Goal: Navigation & Orientation: Find specific page/section

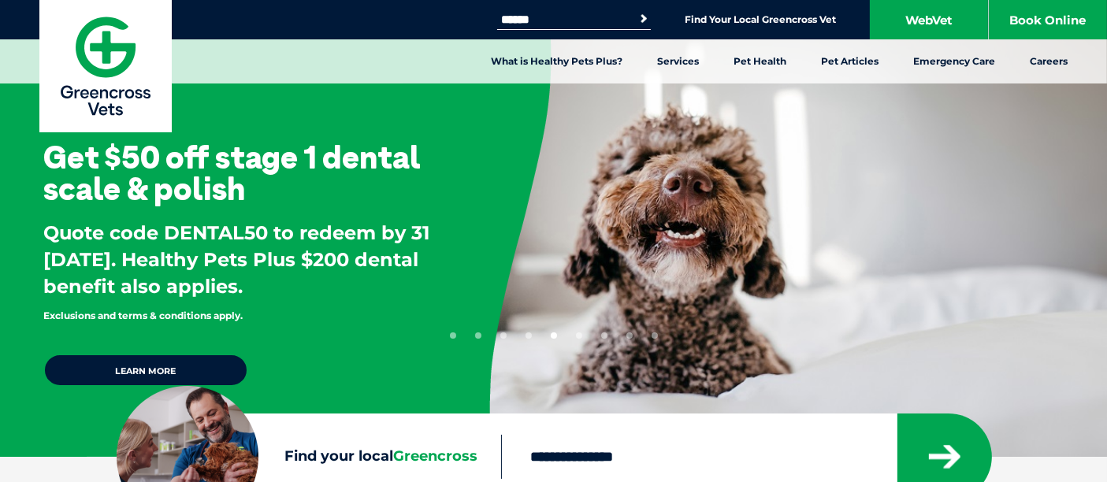
click at [612, 23] on input "Search for:" at bounding box center [564, 19] width 134 height 13
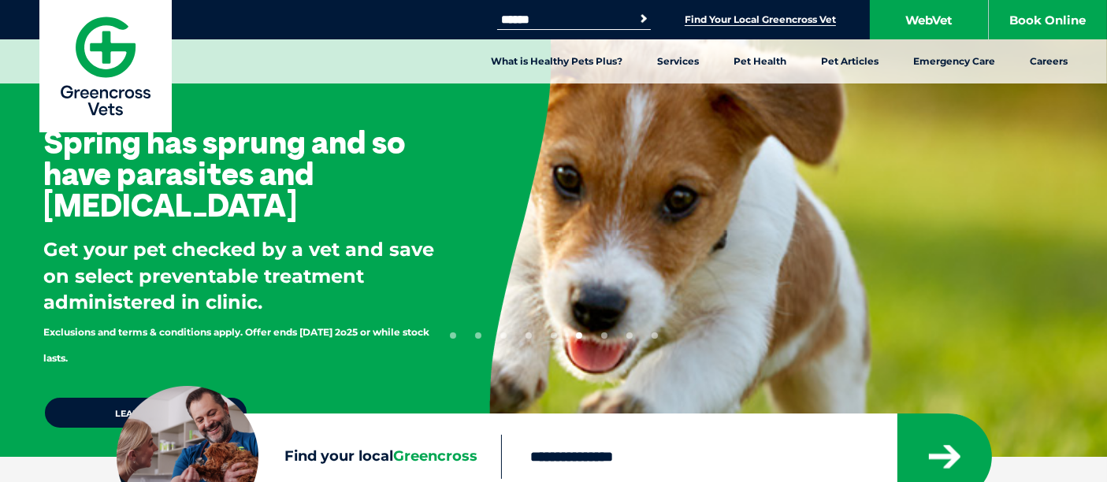
click at [764, 21] on link "Find Your Local Greencross Vet" at bounding box center [760, 19] width 151 height 13
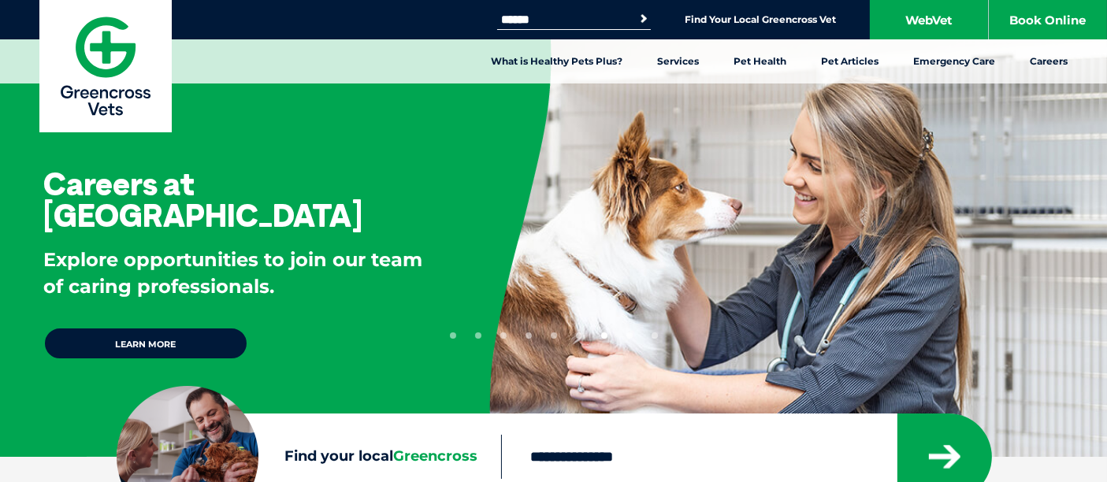
drag, startPoint x: 738, startPoint y: 13, endPoint x: 760, endPoint y: 37, distance: 32.3
click at [738, 13] on link "Find Your Local Greencross Vet" at bounding box center [760, 19] width 151 height 13
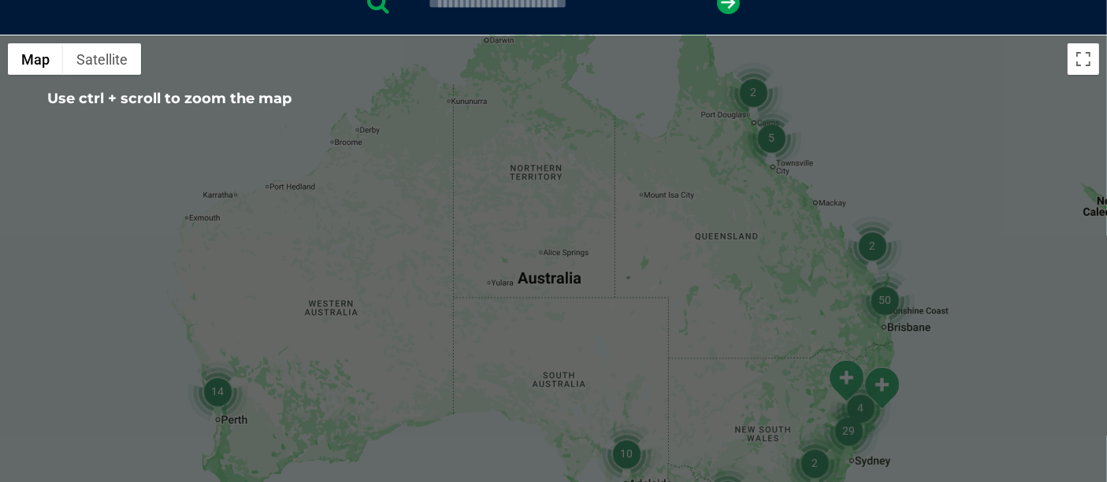
scroll to position [175, 0]
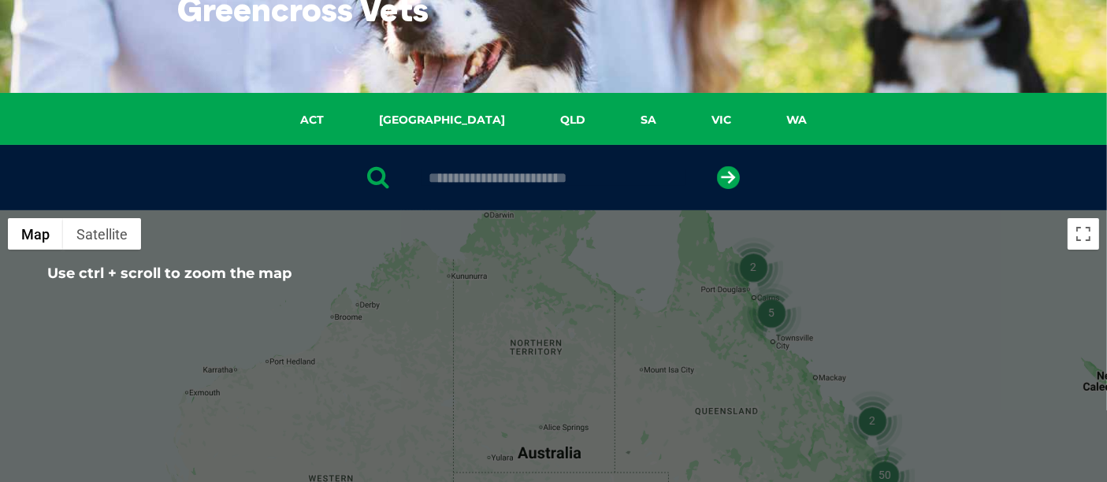
click at [569, 175] on input "text" at bounding box center [554, 178] width 264 height 16
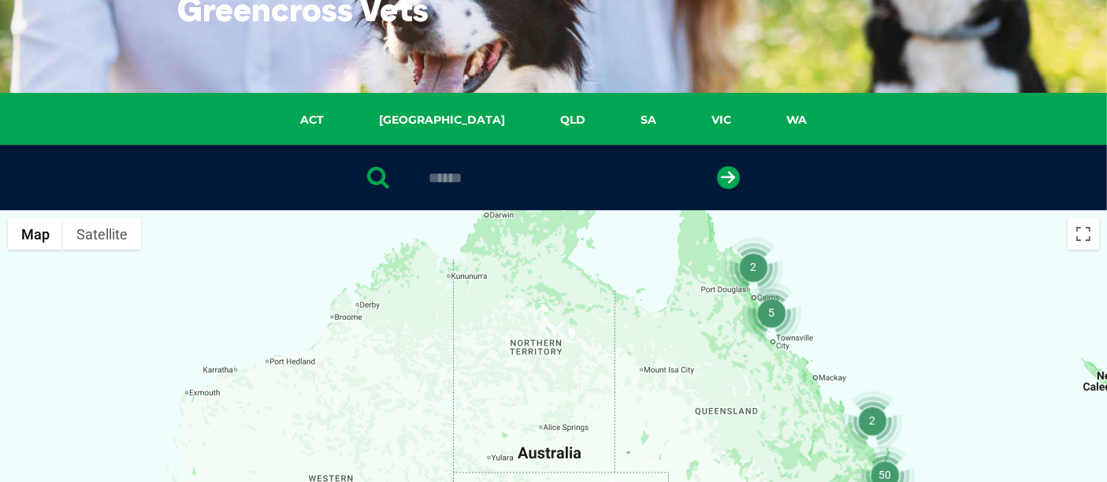
drag, startPoint x: 569, startPoint y: 175, endPoint x: 570, endPoint y: 185, distance: 10.3
click at [570, 185] on input "******" at bounding box center [554, 178] width 264 height 16
type input "**********"
click at [734, 172] on icon "submit" at bounding box center [728, 177] width 23 height 23
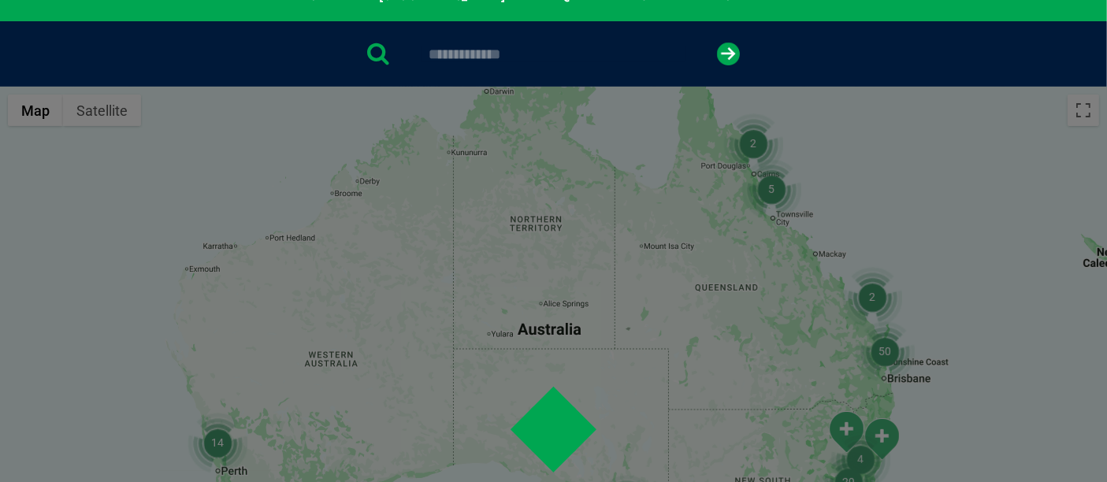
scroll to position [306, 0]
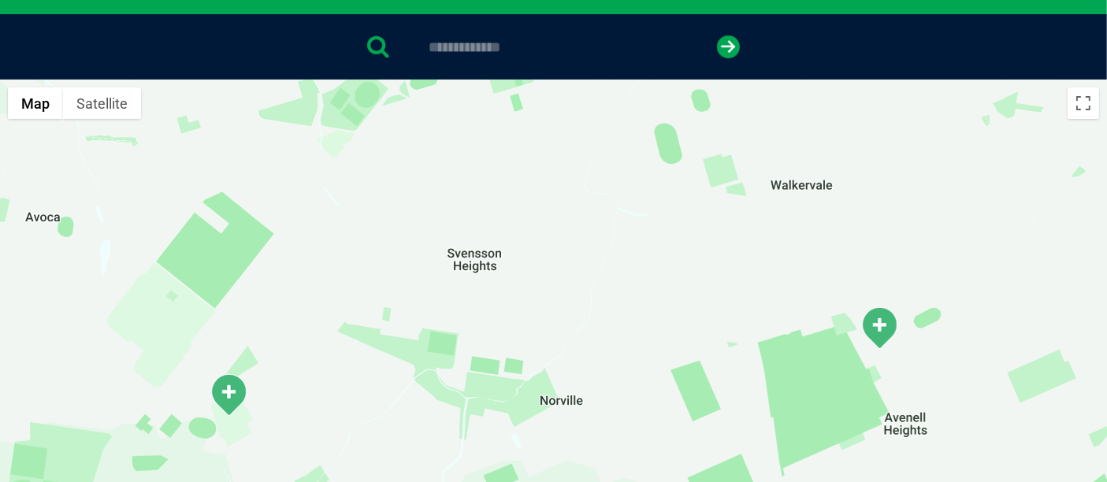
click at [680, 213] on div at bounding box center [553, 384] width 1107 height 608
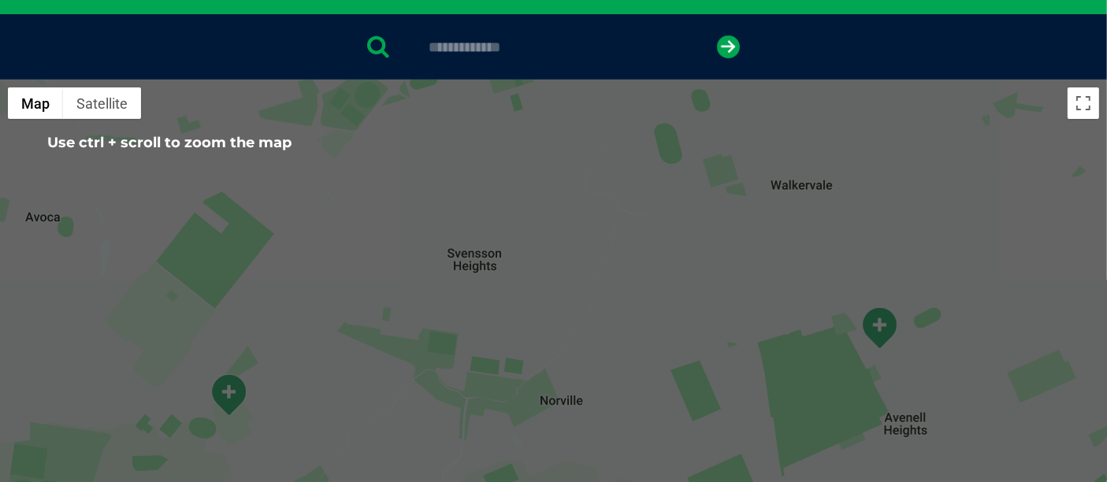
scroll to position [568, 0]
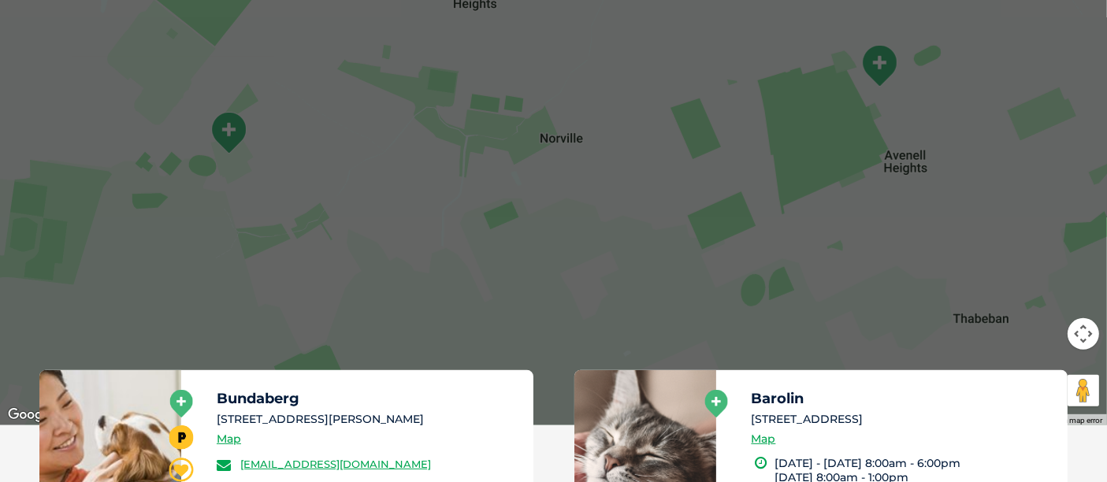
click at [1077, 339] on button "Map camera controls" at bounding box center [1084, 334] width 32 height 32
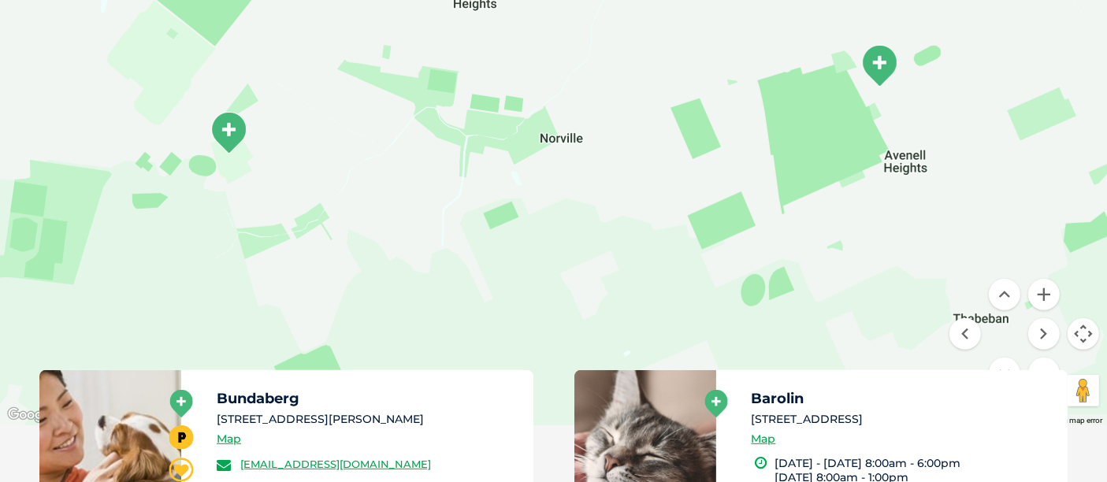
click at [1042, 366] on button "Zoom out" at bounding box center [1044, 374] width 32 height 32
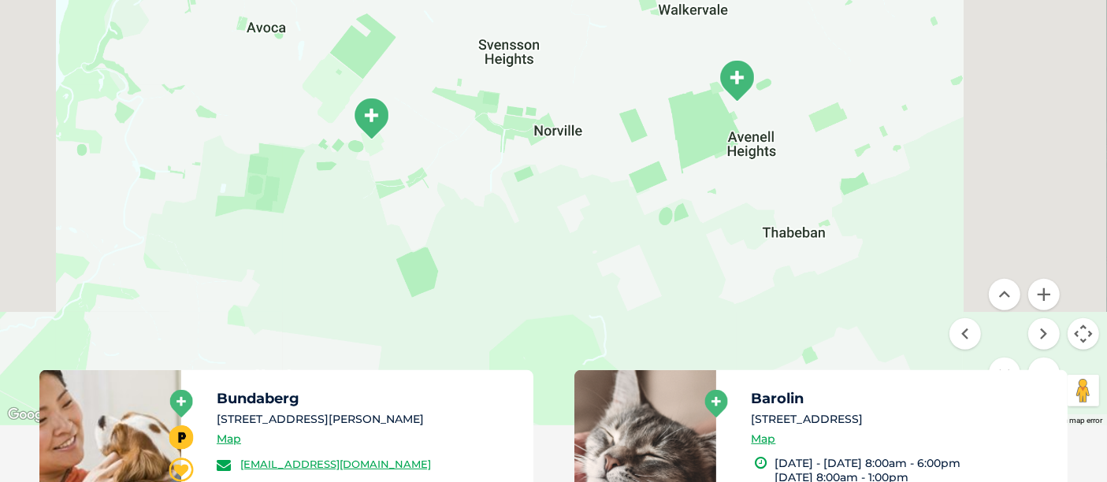
click at [1042, 366] on button "Zoom out" at bounding box center [1044, 374] width 32 height 32
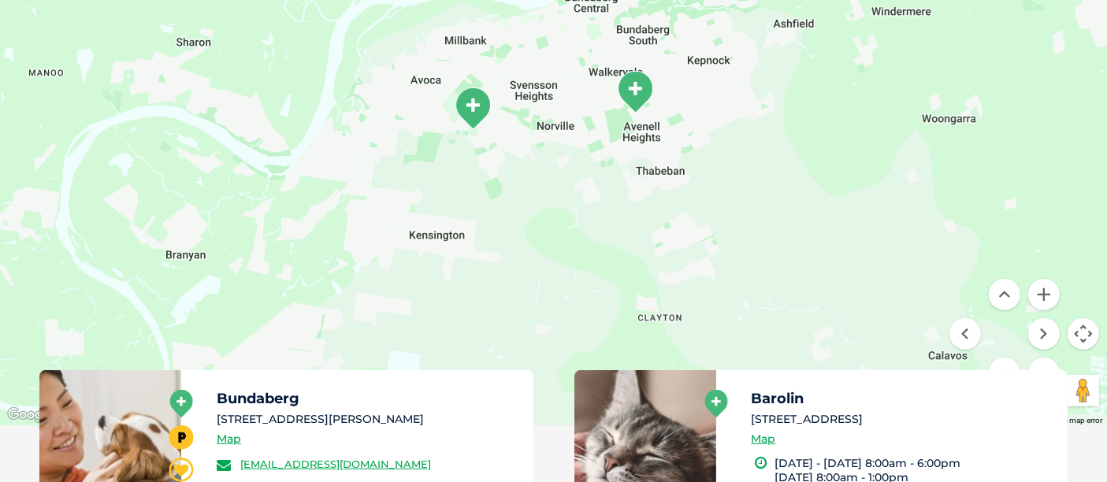
click at [1042, 366] on button "Zoom out" at bounding box center [1044, 374] width 32 height 32
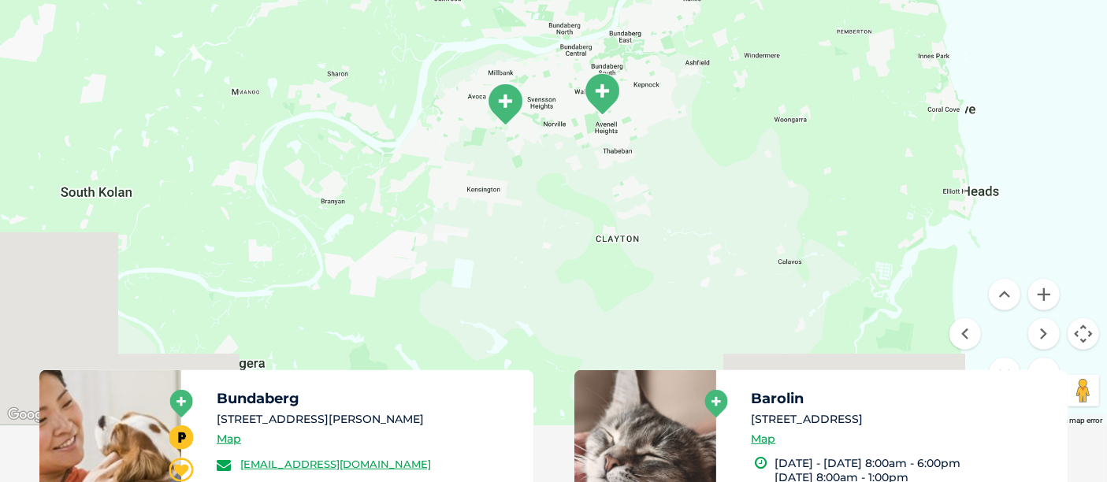
click at [1042, 366] on button "Zoom out" at bounding box center [1044, 374] width 32 height 32
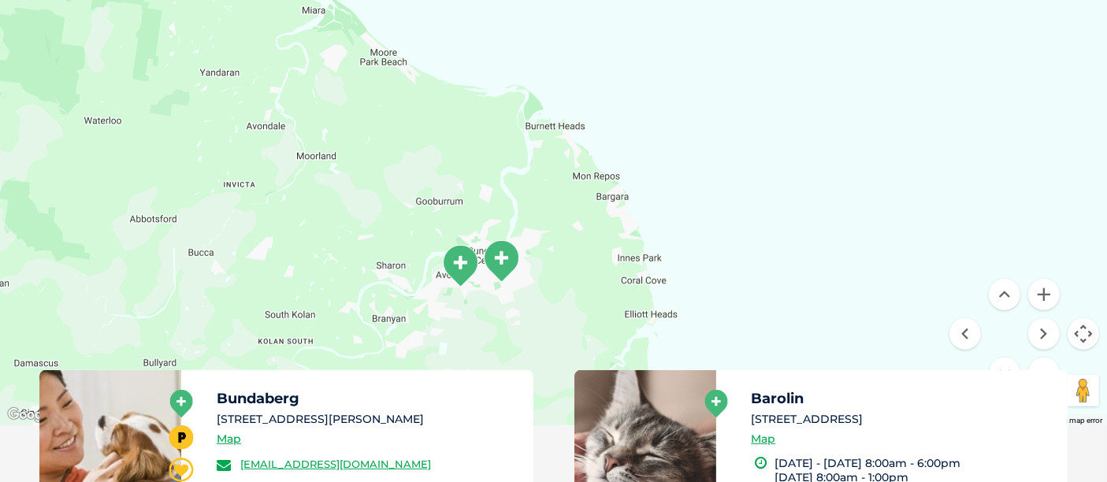
drag, startPoint x: 809, startPoint y: 167, endPoint x: 731, endPoint y: 342, distance: 191.6
click at [731, 342] on div at bounding box center [553, 121] width 1107 height 608
click at [1033, 368] on button "Zoom out" at bounding box center [1044, 374] width 32 height 32
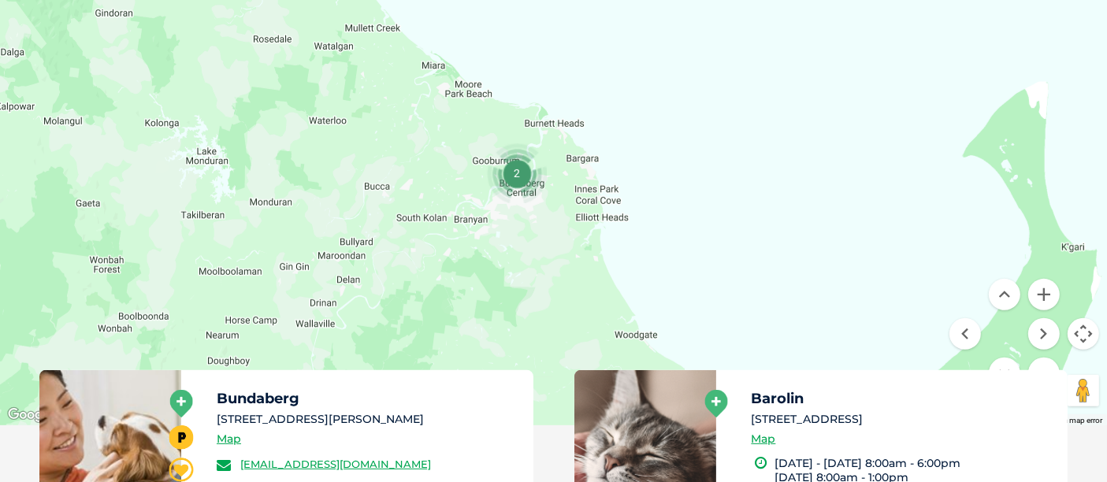
click at [1033, 368] on button "Zoom out" at bounding box center [1044, 374] width 32 height 32
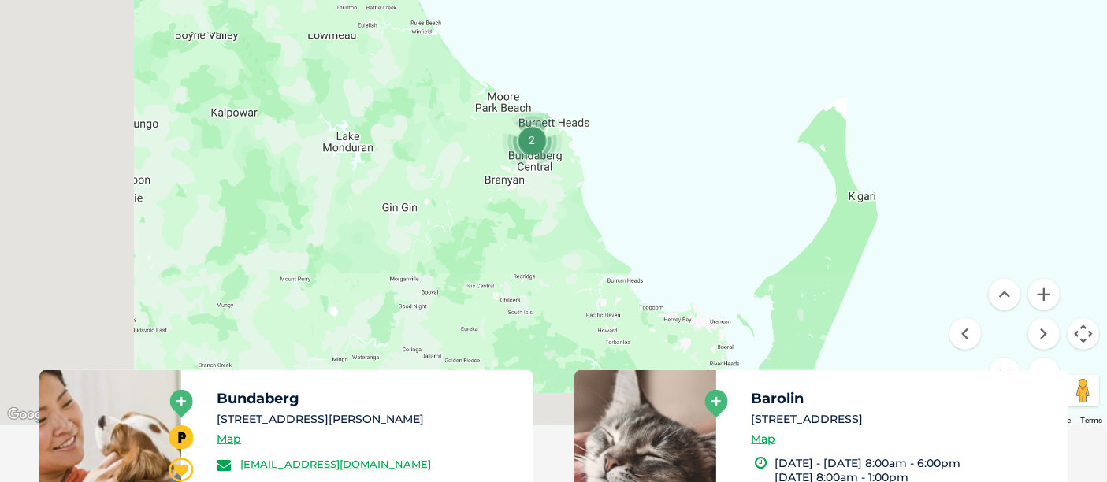
click at [1033, 368] on button "Zoom out" at bounding box center [1044, 374] width 32 height 32
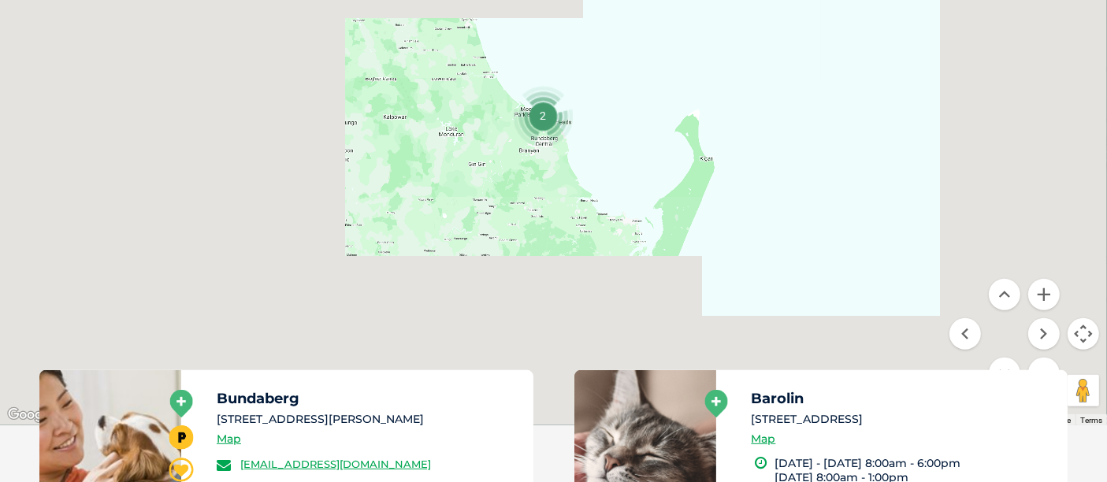
click at [1033, 368] on button "Zoom out" at bounding box center [1044, 374] width 32 height 32
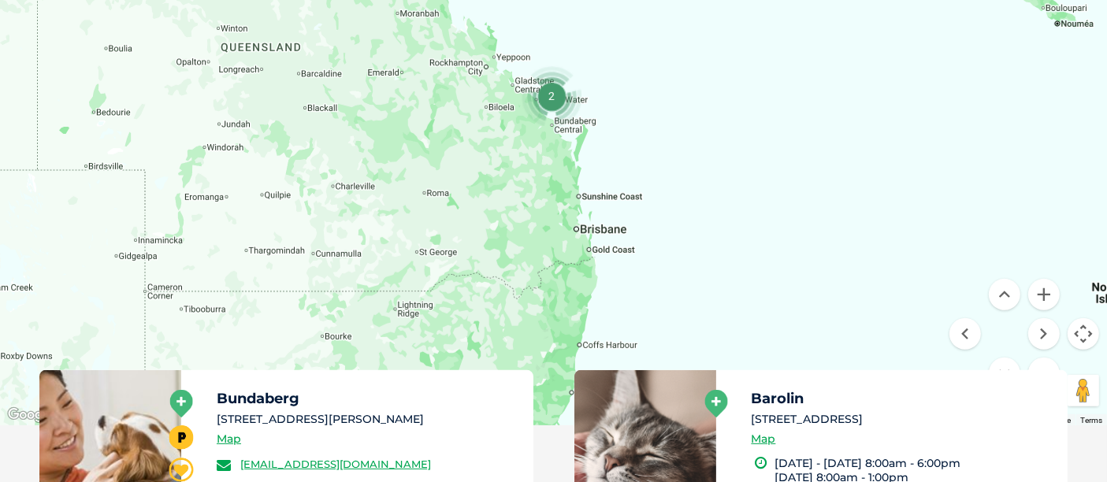
click at [623, 225] on div at bounding box center [553, 121] width 1107 height 608
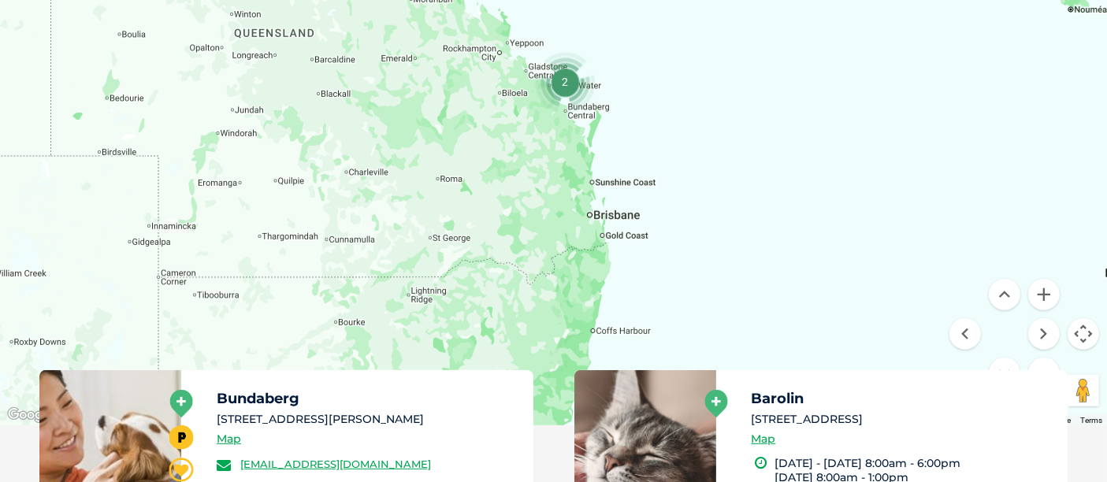
drag, startPoint x: 732, startPoint y: 272, endPoint x: 733, endPoint y: 241, distance: 30.7
click at [733, 241] on div at bounding box center [553, 121] width 1107 height 608
click at [1055, 292] on button "Zoom in" at bounding box center [1044, 295] width 32 height 32
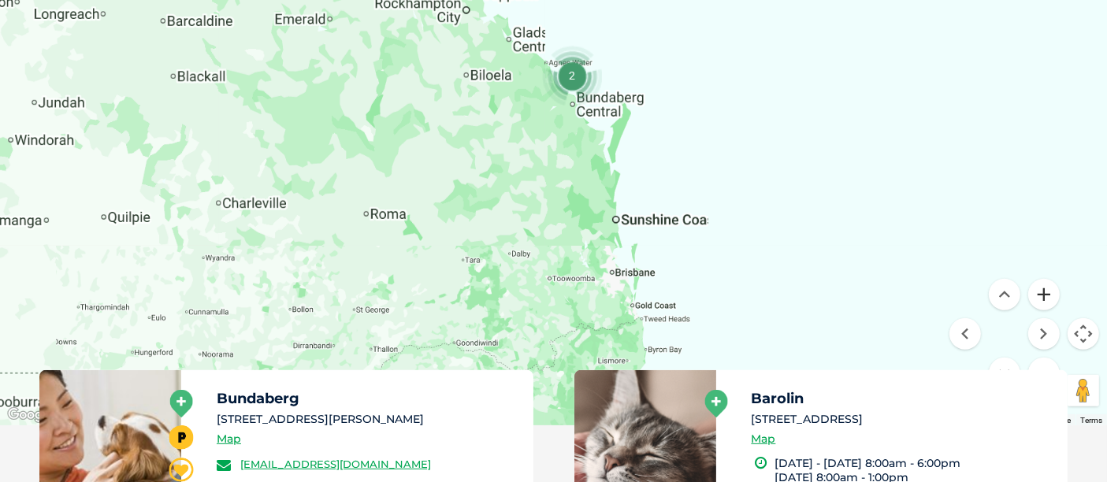
click at [1055, 292] on button "Zoom in" at bounding box center [1044, 295] width 32 height 32
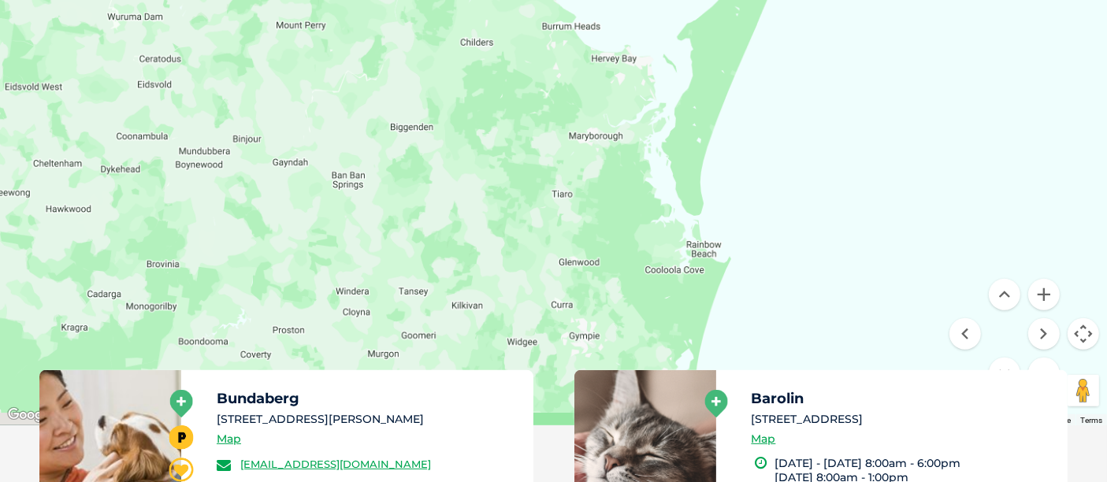
drag, startPoint x: 770, startPoint y: 204, endPoint x: 648, endPoint y: 128, distance: 144.1
click at [659, 136] on div at bounding box center [553, 121] width 1107 height 608
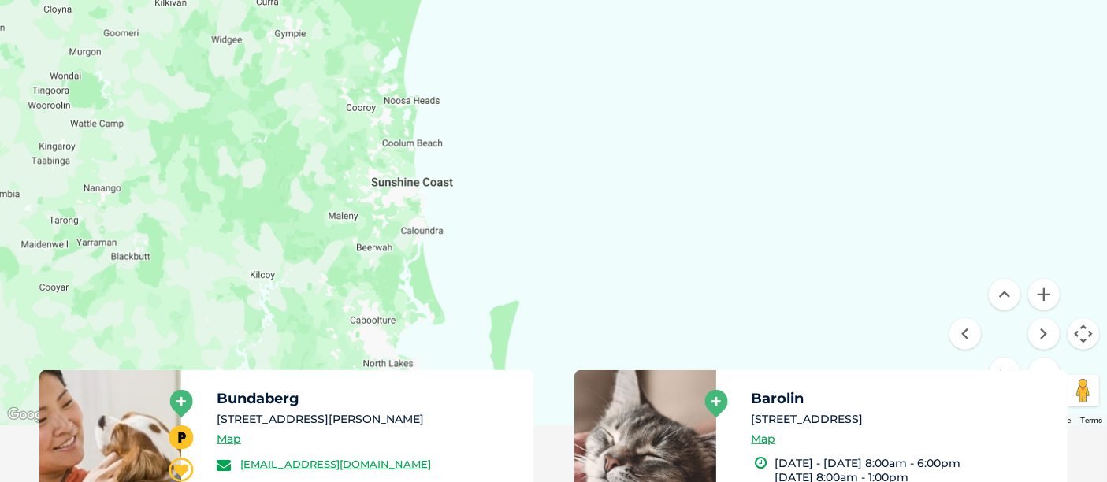
drag, startPoint x: 702, startPoint y: 178, endPoint x: 771, endPoint y: 117, distance: 92.1
click at [771, 117] on div at bounding box center [553, 121] width 1107 height 608
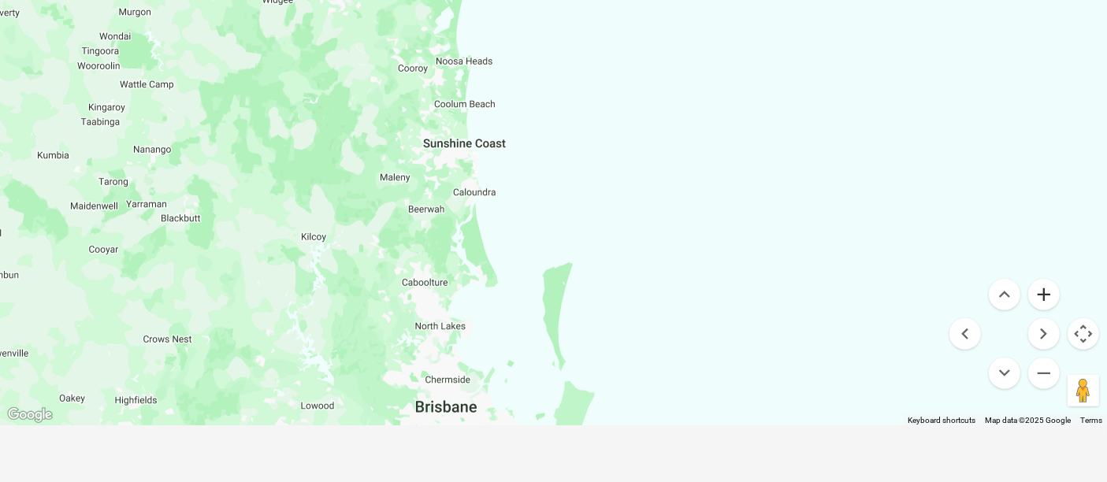
click at [1047, 286] on button "Zoom in" at bounding box center [1044, 295] width 32 height 32
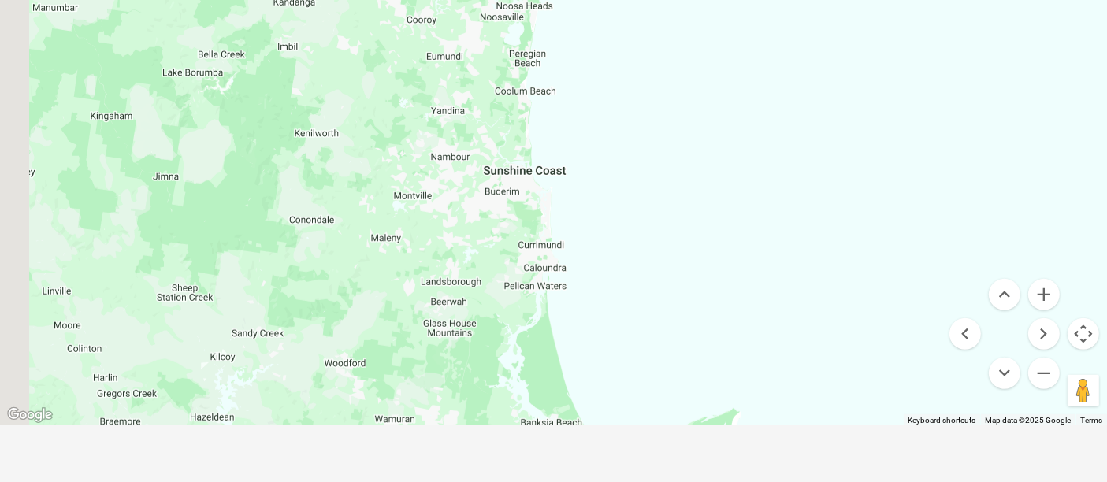
drag, startPoint x: 541, startPoint y: 233, endPoint x: 784, endPoint y: 251, distance: 243.3
click at [784, 251] on div at bounding box center [553, 121] width 1107 height 608
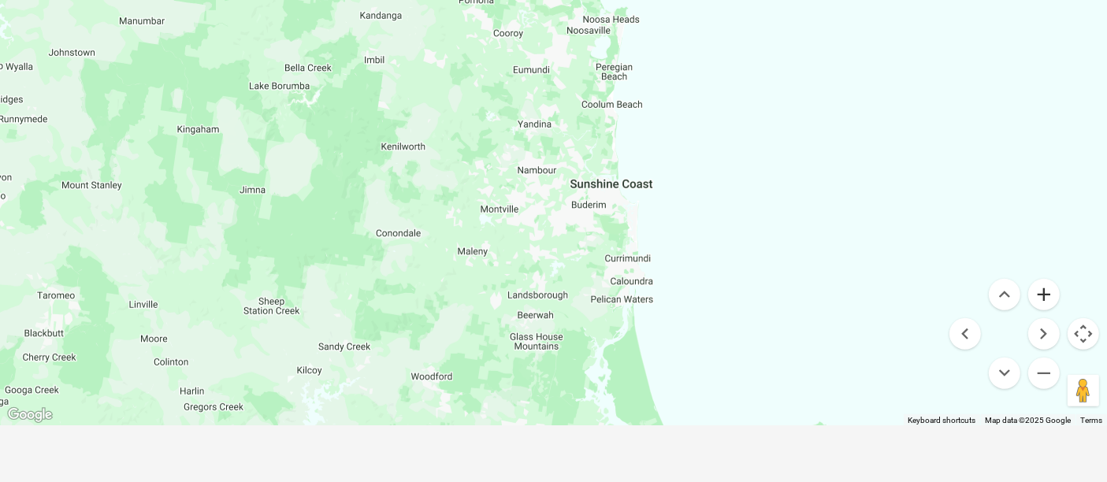
click at [1040, 282] on button "Zoom in" at bounding box center [1044, 295] width 32 height 32
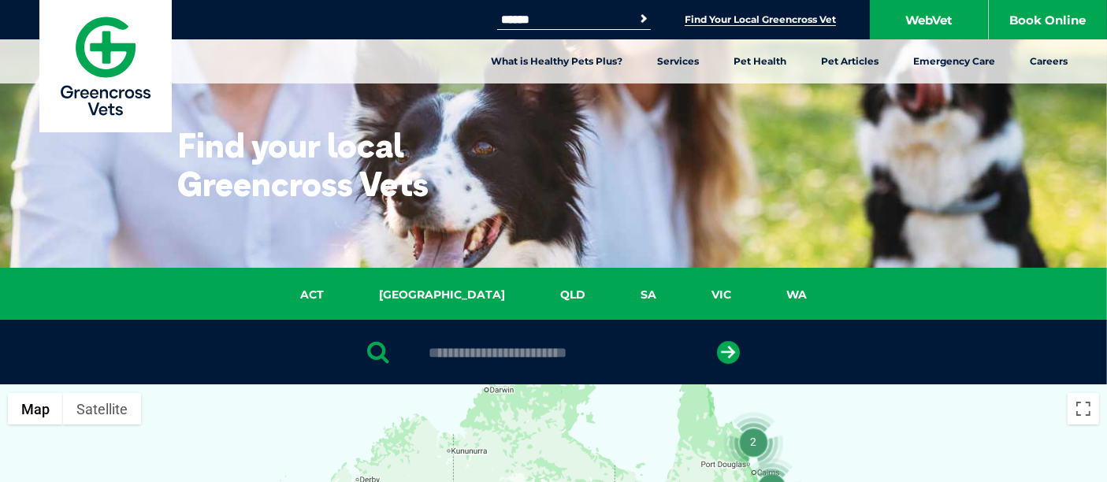
click at [612, 346] on input "text" at bounding box center [554, 353] width 264 height 16
paste input "****"
type input "****"
click at [715, 348] on div "****" at bounding box center [553, 352] width 1107 height 65
click at [723, 352] on icon "submit" at bounding box center [728, 352] width 23 height 23
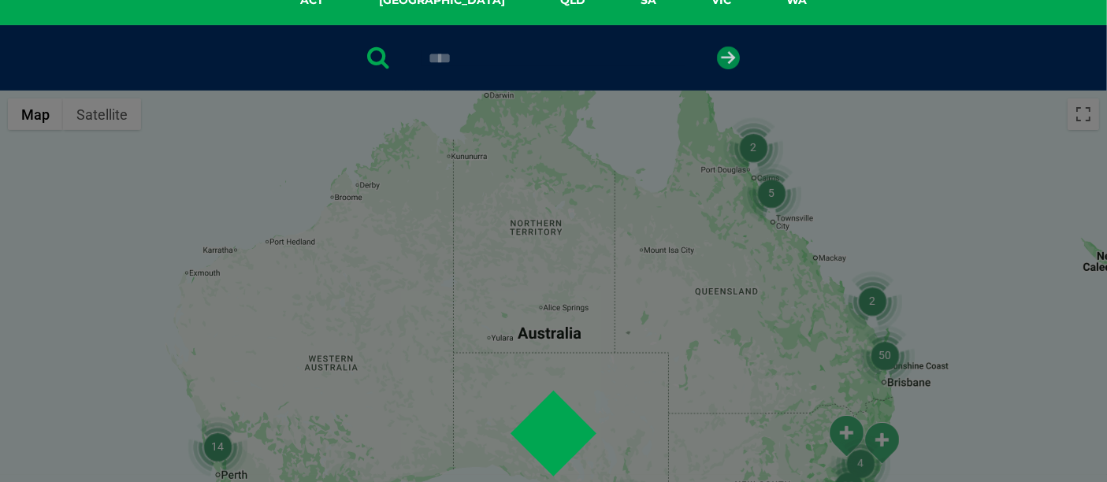
scroll to position [306, 0]
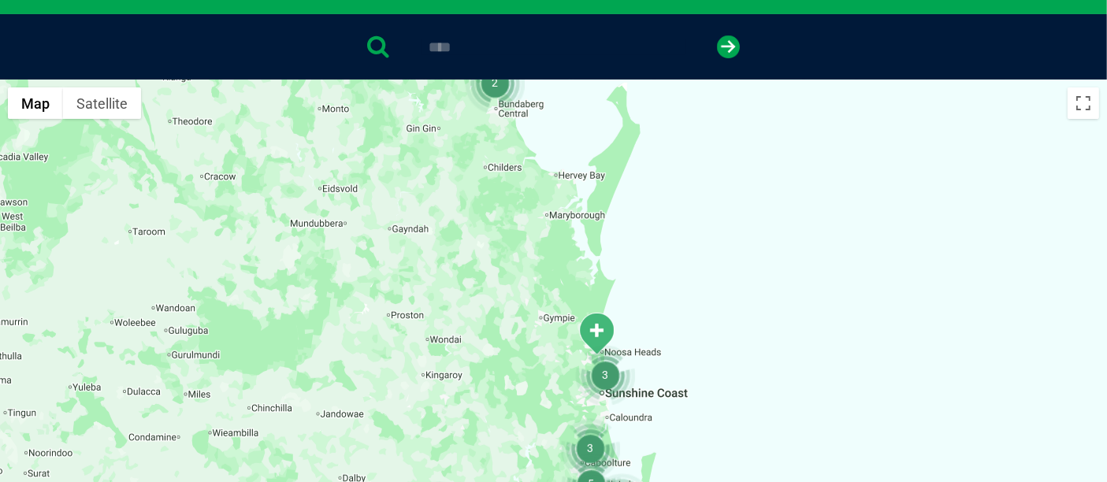
drag, startPoint x: 719, startPoint y: 389, endPoint x: 669, endPoint y: 339, distance: 70.8
click at [669, 339] on div at bounding box center [553, 384] width 1107 height 608
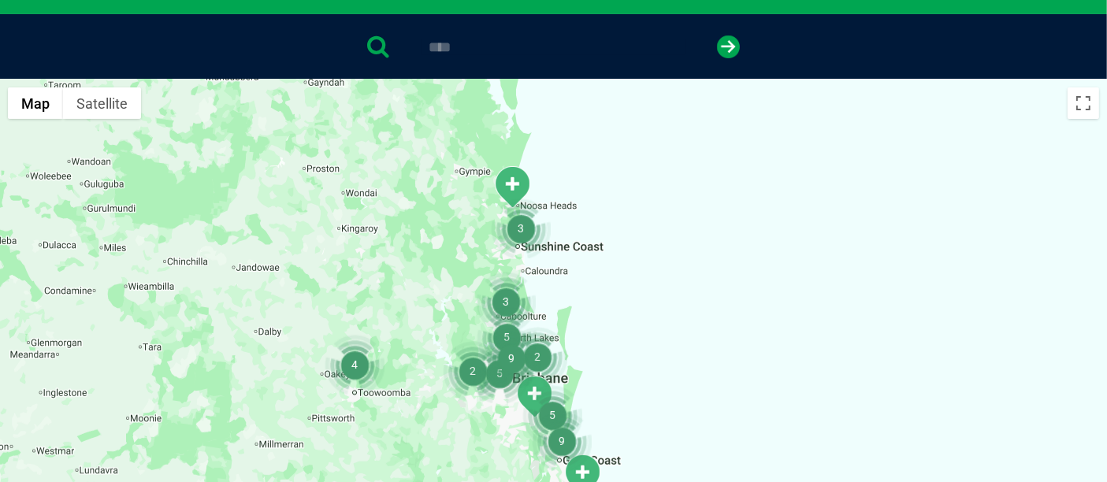
drag, startPoint x: 887, startPoint y: 339, endPoint x: 841, endPoint y: 219, distance: 128.2
click at [841, 219] on div at bounding box center [553, 384] width 1107 height 608
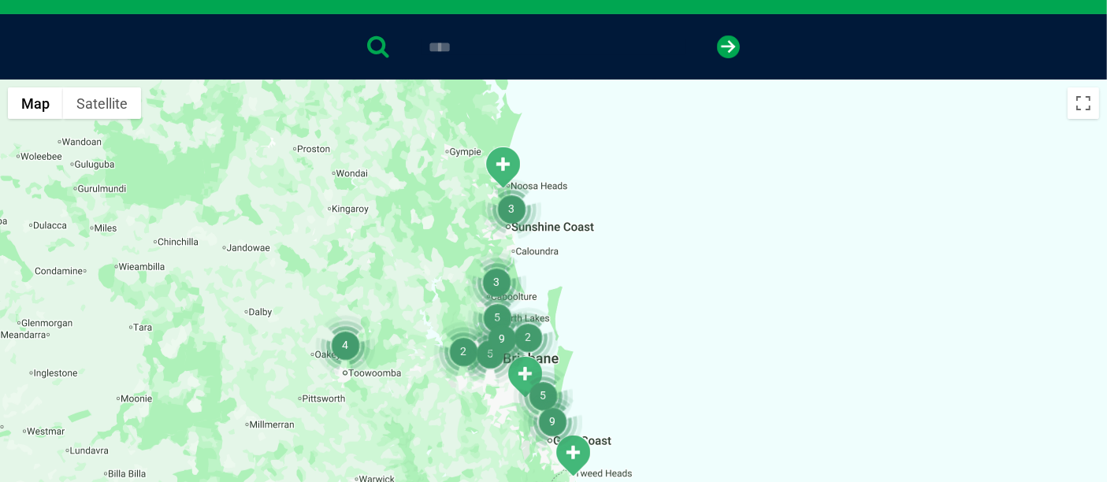
click at [856, 273] on div at bounding box center [553, 384] width 1107 height 608
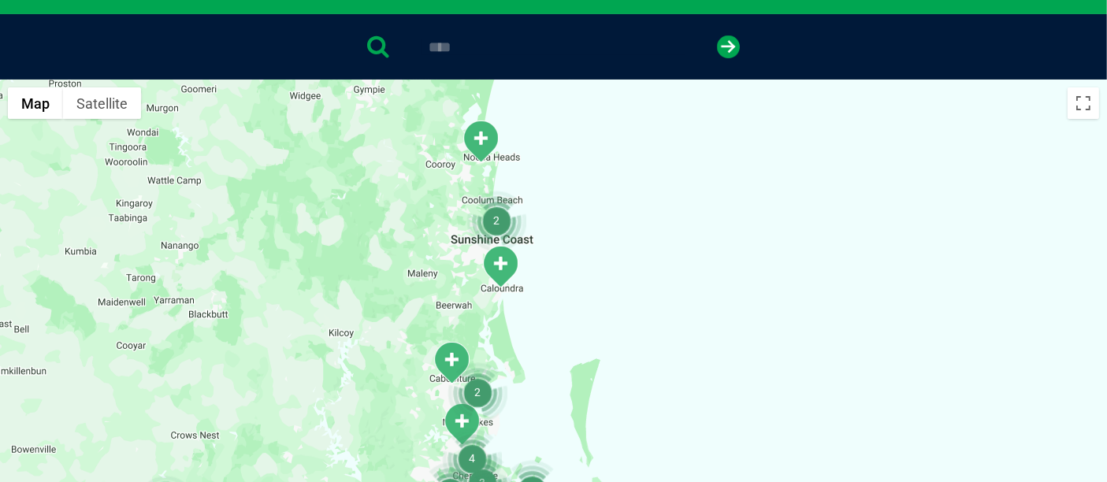
drag, startPoint x: 832, startPoint y: 306, endPoint x: 853, endPoint y: 311, distance: 21.2
click at [854, 311] on div at bounding box center [553, 384] width 1107 height 608
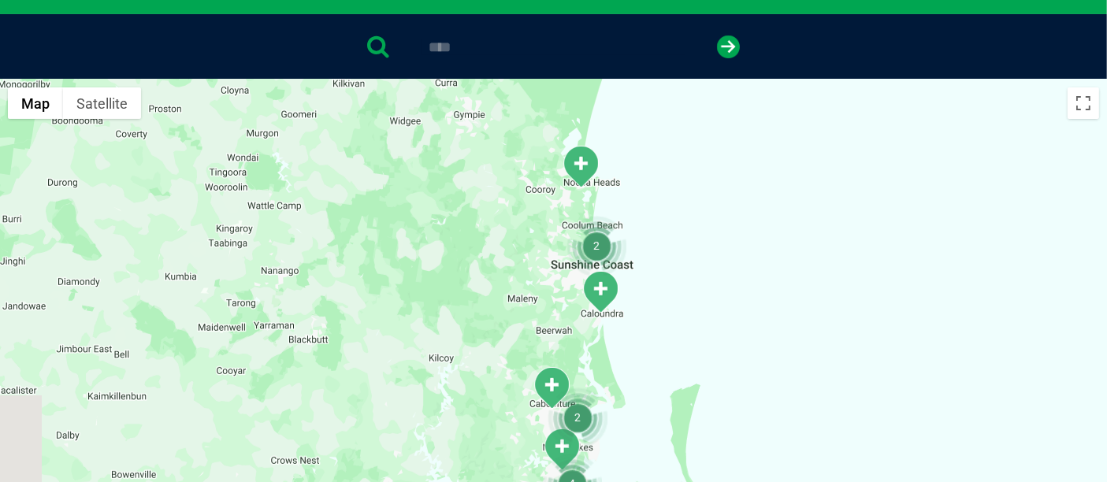
click at [736, 262] on div at bounding box center [553, 384] width 1107 height 608
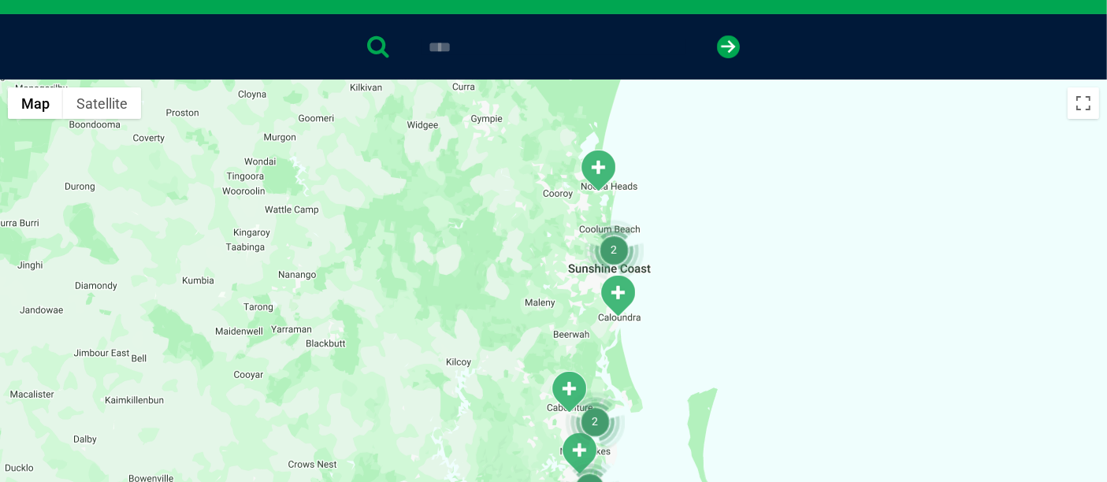
click at [736, 262] on div at bounding box center [553, 384] width 1107 height 608
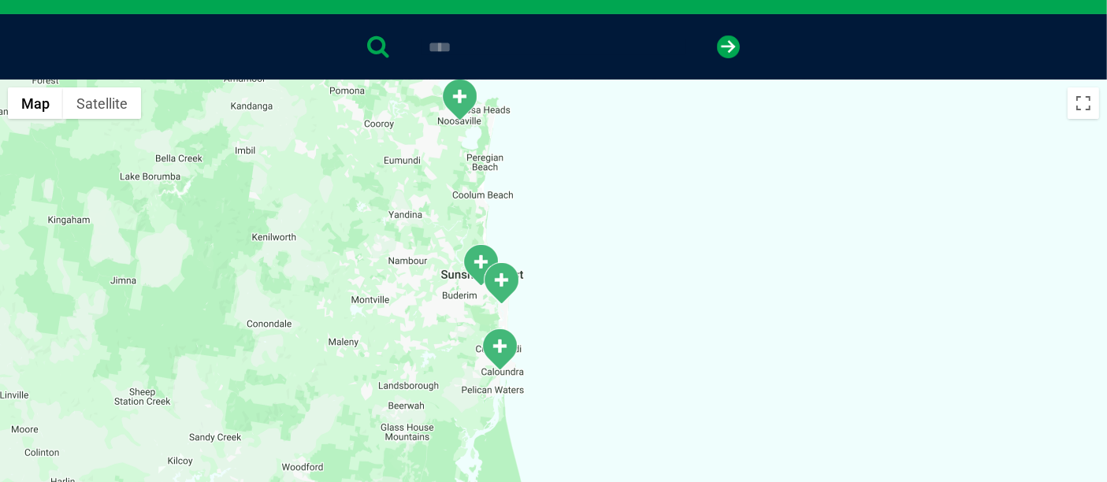
click at [556, 271] on div at bounding box center [553, 384] width 1107 height 608
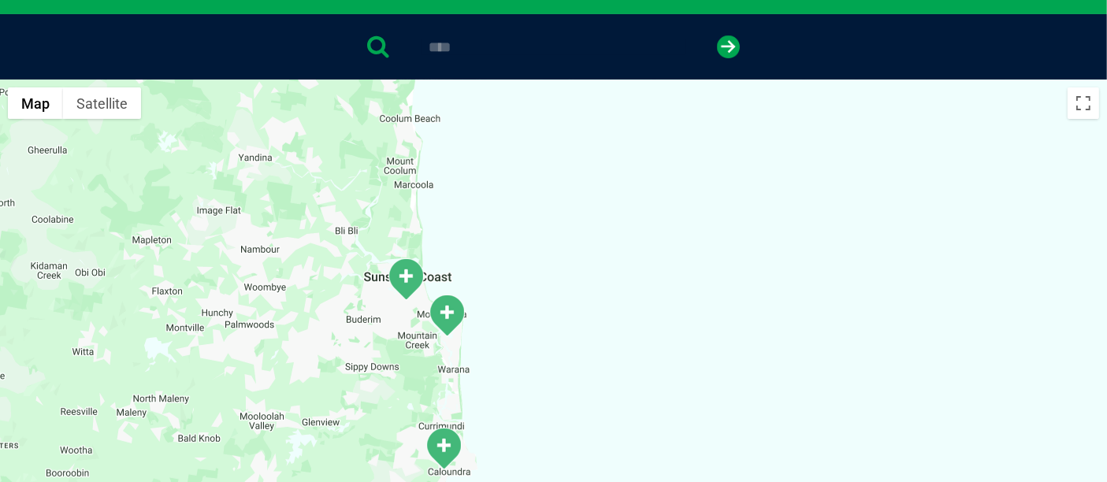
click at [518, 361] on div at bounding box center [553, 384] width 1107 height 608
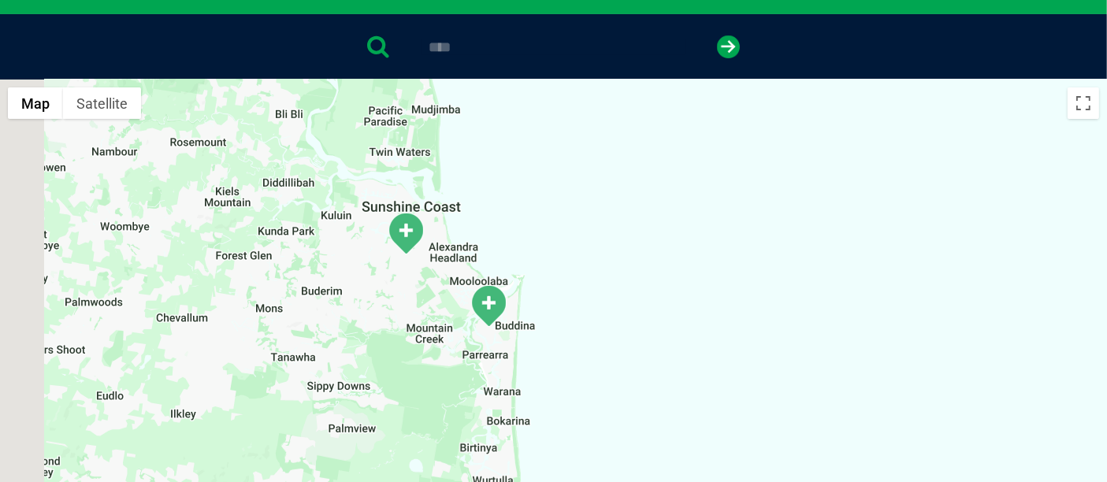
drag, startPoint x: 461, startPoint y: 324, endPoint x: 576, endPoint y: 337, distance: 115.8
click at [576, 337] on div at bounding box center [553, 384] width 1107 height 608
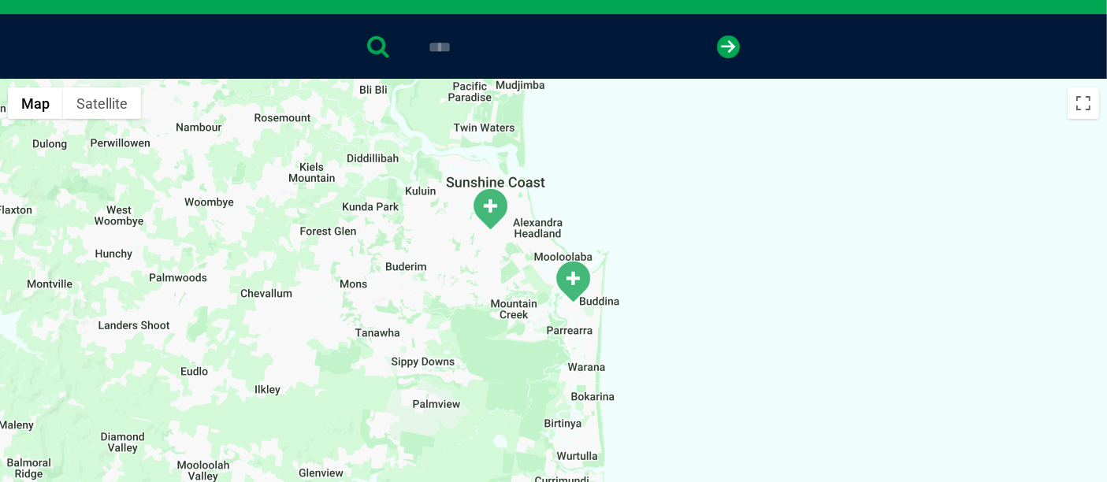
drag, startPoint x: 585, startPoint y: 325, endPoint x: 615, endPoint y: 317, distance: 31.0
click at [615, 317] on div at bounding box center [553, 384] width 1107 height 608
click at [568, 270] on img "Kawana Waters" at bounding box center [572, 281] width 39 height 43
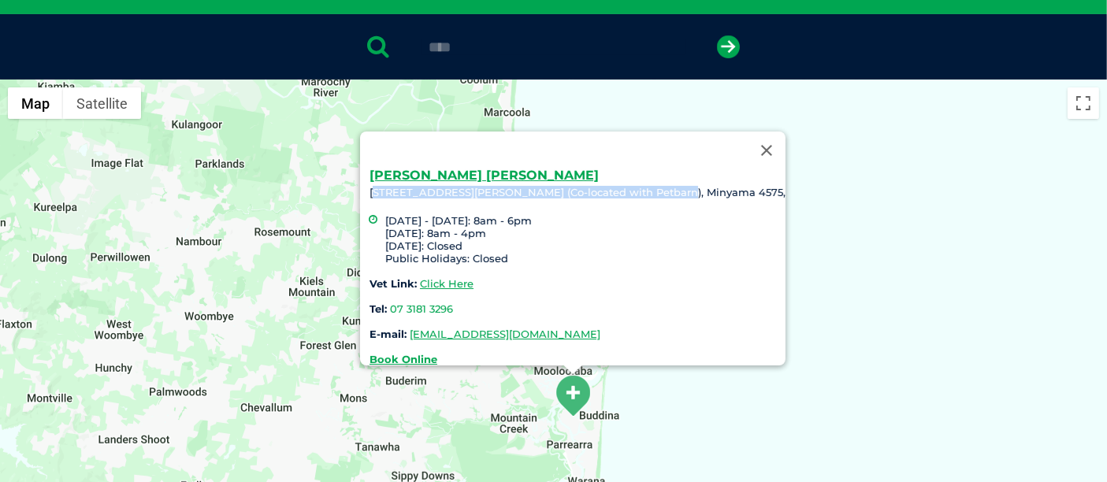
drag, startPoint x: 423, startPoint y: 185, endPoint x: 707, endPoint y: 188, distance: 283.7
click at [707, 188] on div "Kawana Waters 1 Nicklin Way (Co-located with Petbarn), Minyama 4575, Monday - F…" at bounding box center [578, 267] width 416 height 196
copy div "Nicklin Way (Co-located with Petbarn), Minyama 4575,"
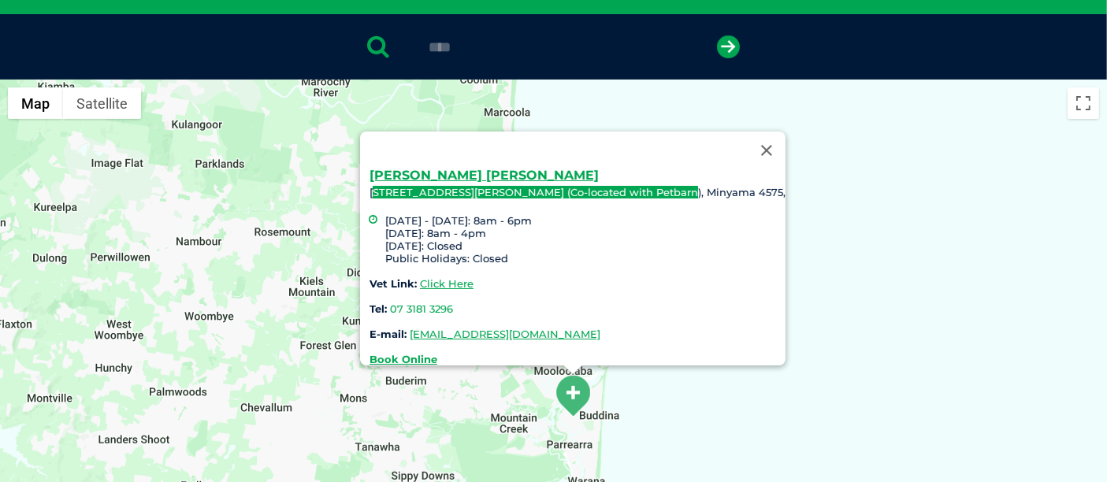
click at [880, 208] on div "Kawana Waters 1 Nicklin Way (Co-located with Petbarn), Minyama 4575, Monday - F…" at bounding box center [553, 384] width 1107 height 608
click at [748, 145] on button "Close" at bounding box center [767, 151] width 38 height 38
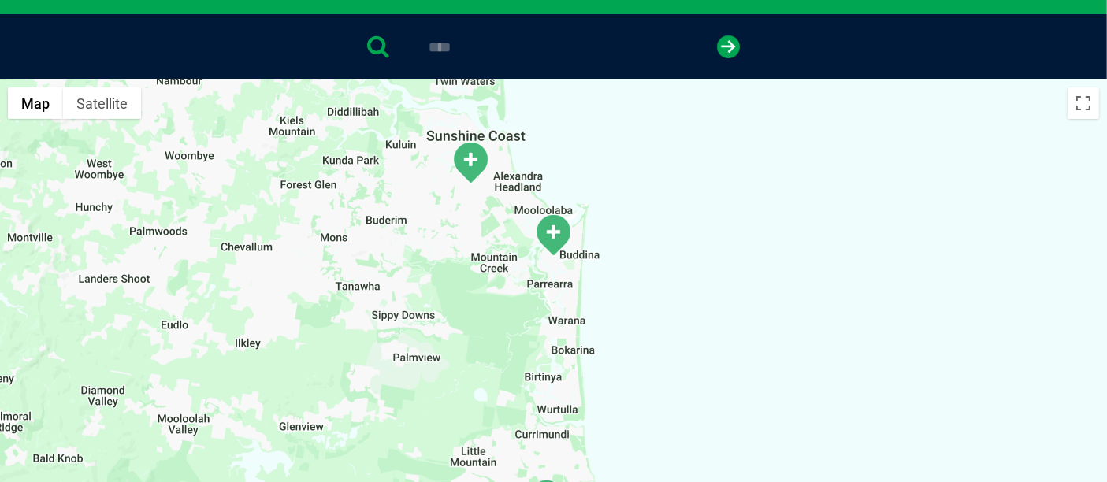
drag, startPoint x: 817, startPoint y: 270, endPoint x: 797, endPoint y: 102, distance: 168.2
click at [797, 102] on div at bounding box center [553, 384] width 1107 height 608
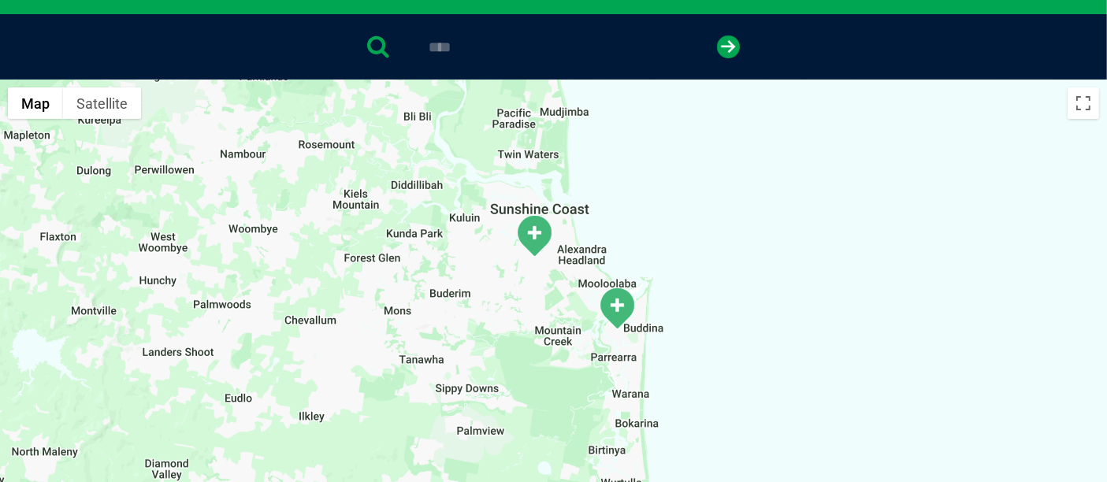
drag, startPoint x: 771, startPoint y: 273, endPoint x: 928, endPoint y: 177, distance: 183.7
click at [816, 401] on div at bounding box center [553, 384] width 1107 height 608
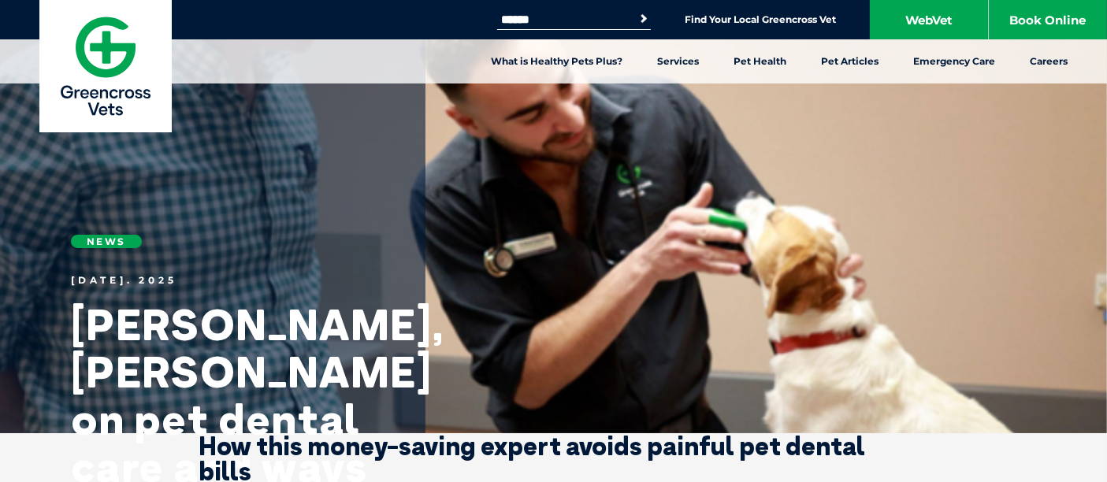
scroll to position [262, 0]
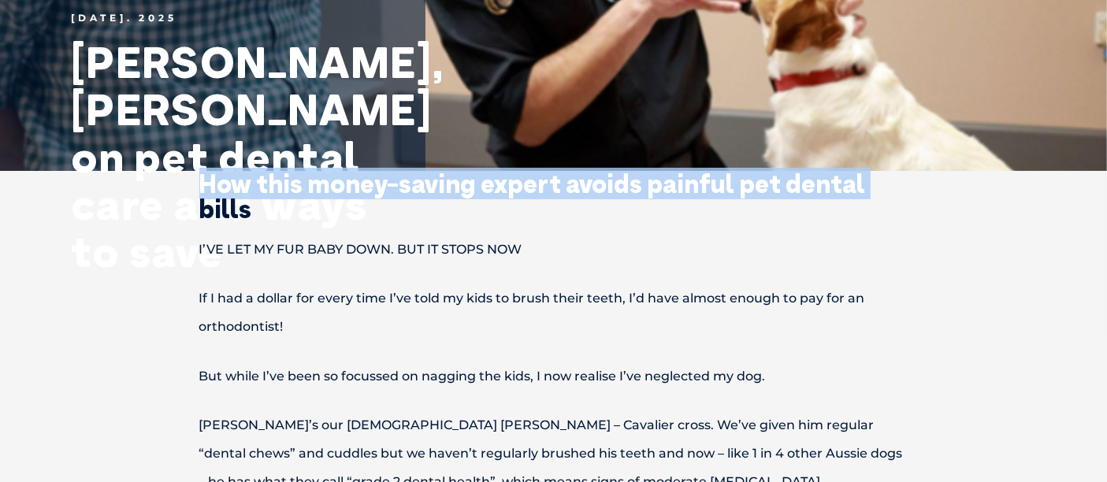
drag, startPoint x: 107, startPoint y: 197, endPoint x: 132, endPoint y: 161, distance: 44.2
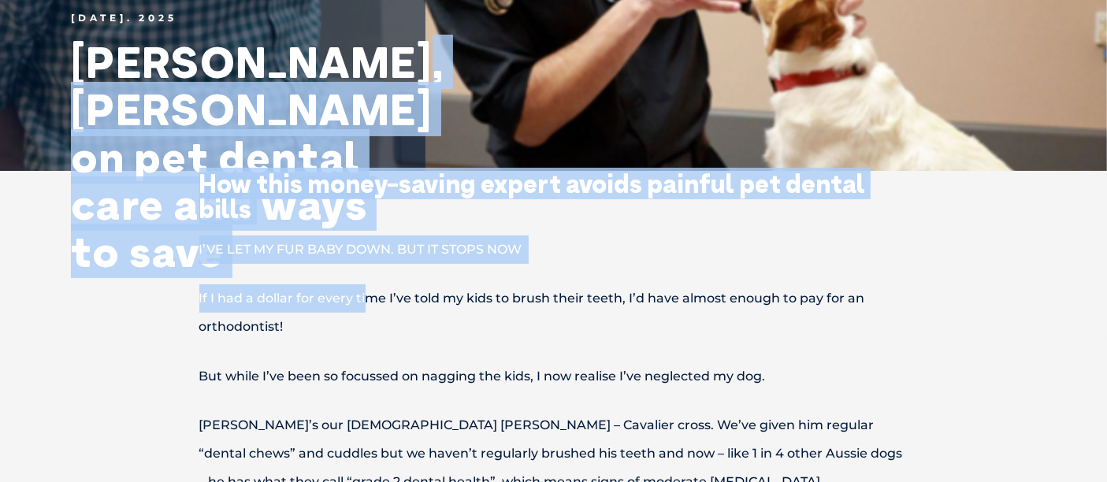
drag, startPoint x: 61, startPoint y: 99, endPoint x: 370, endPoint y: 298, distance: 366.6
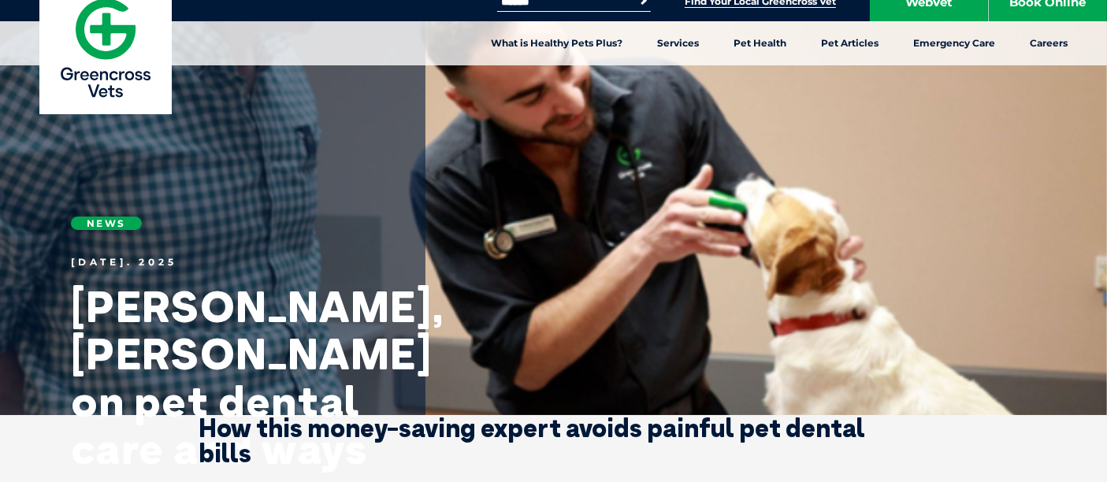
scroll to position [0, 0]
